Goal: Contribute content

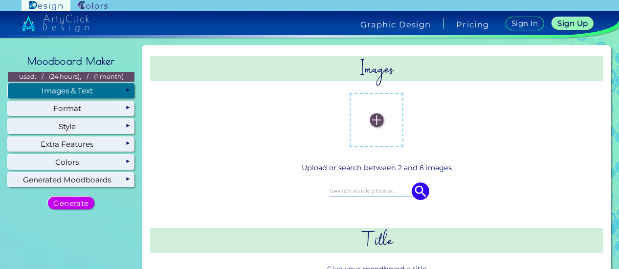
click at [364, 114] on label at bounding box center [376, 120] width 44 height 44
click at [0, 0] on input "file" at bounding box center [0, 0] width 0 height 0
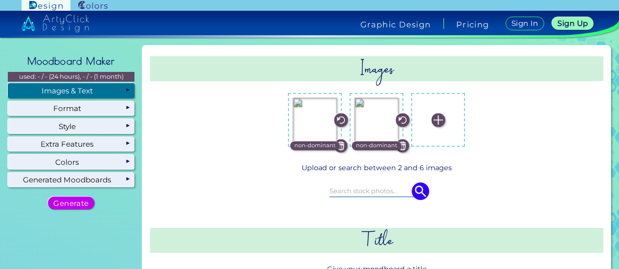
click at [433, 120] on img at bounding box center [438, 119] width 13 height 13
click at [0, 0] on input "file" at bounding box center [0, 0] width 0 height 0
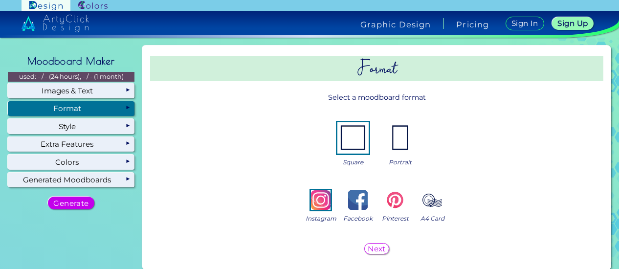
click at [407, 137] on img at bounding box center [399, 137] width 31 height 31
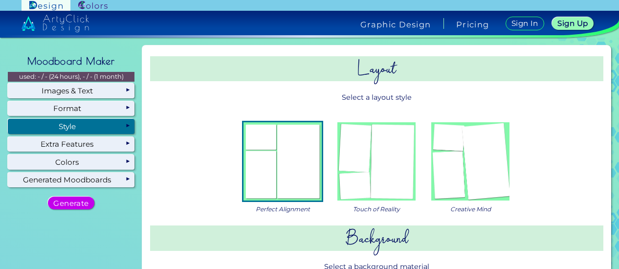
click at [373, 178] on img at bounding box center [376, 161] width 78 height 78
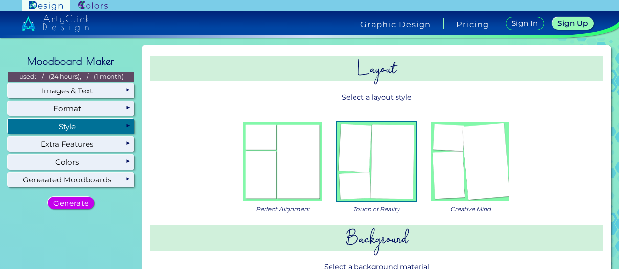
click at [480, 175] on img at bounding box center [470, 161] width 78 height 78
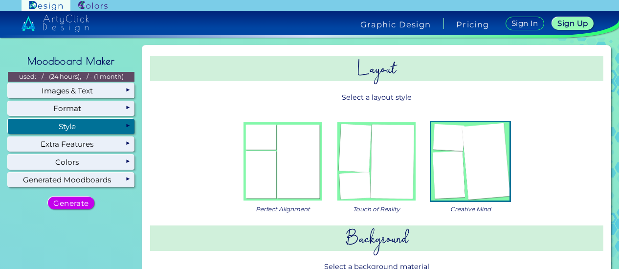
click at [327, 167] on div "Perfect Alignment Touch of Reality Creative Mind" at bounding box center [377, 165] width 408 height 111
click at [356, 169] on img at bounding box center [376, 161] width 78 height 78
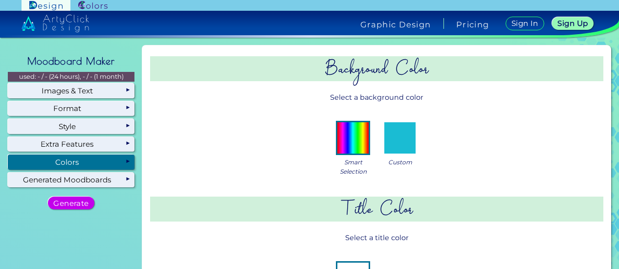
click at [106, 163] on div "Colors" at bounding box center [71, 161] width 127 height 15
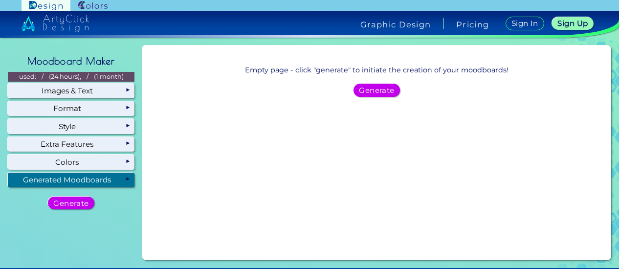
click at [105, 177] on div "Generated Moodboards" at bounding box center [71, 180] width 127 height 15
click at [366, 88] on h5 "Generate" at bounding box center [376, 91] width 37 height 8
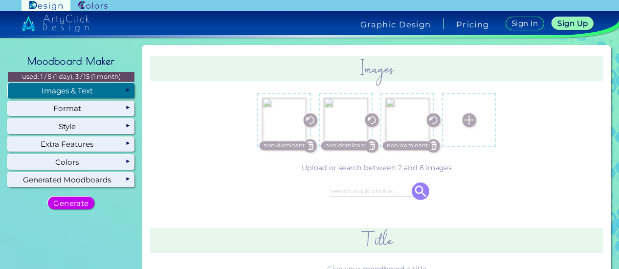
click at [63, 97] on div "Images & Text" at bounding box center [71, 90] width 127 height 15
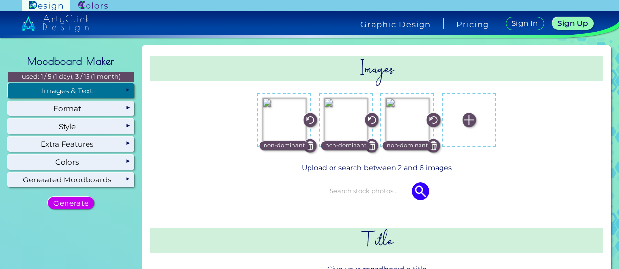
click at [99, 94] on div "Images & Text" at bounding box center [71, 90] width 127 height 15
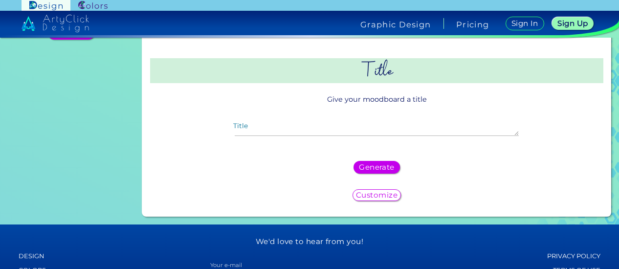
scroll to position [170, 0]
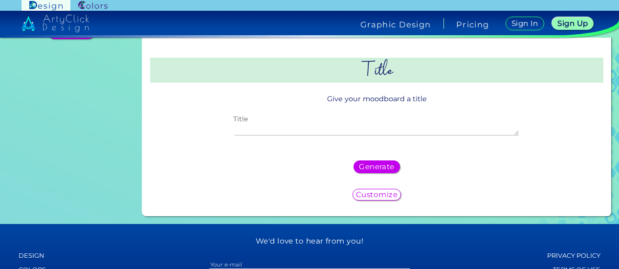
click at [340, 129] on textarea "Title" at bounding box center [377, 130] width 285 height 12
type textarea "pookies"
click at [371, 165] on h5 "Generate" at bounding box center [377, 166] width 32 height 7
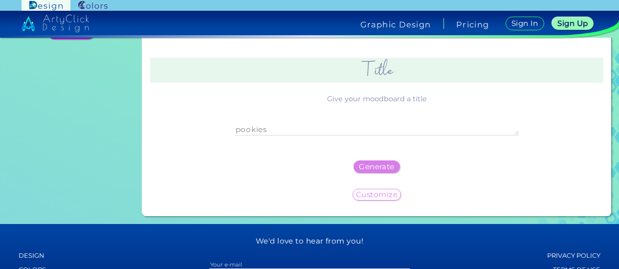
scroll to position [0, 0]
